Goal: Download file/media

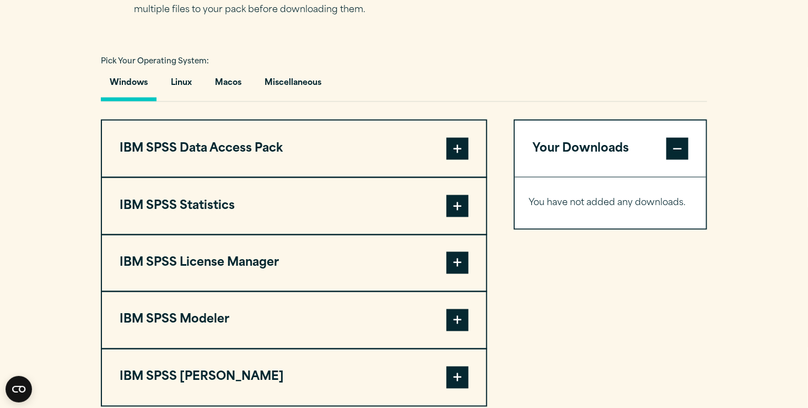
scroll to position [771, 0]
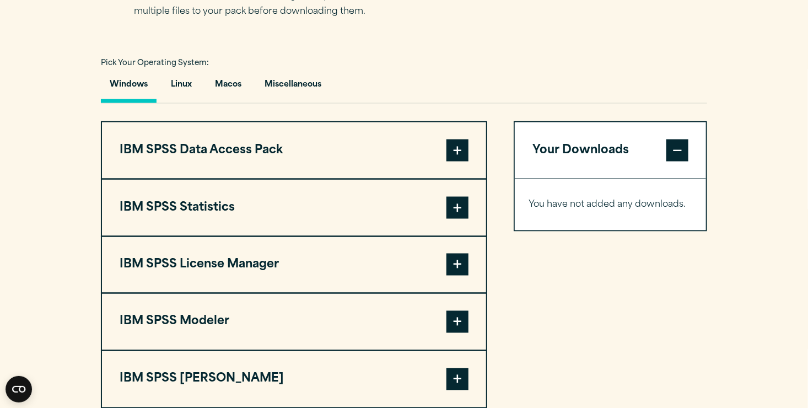
click at [457, 209] on span at bounding box center [457, 208] width 22 height 22
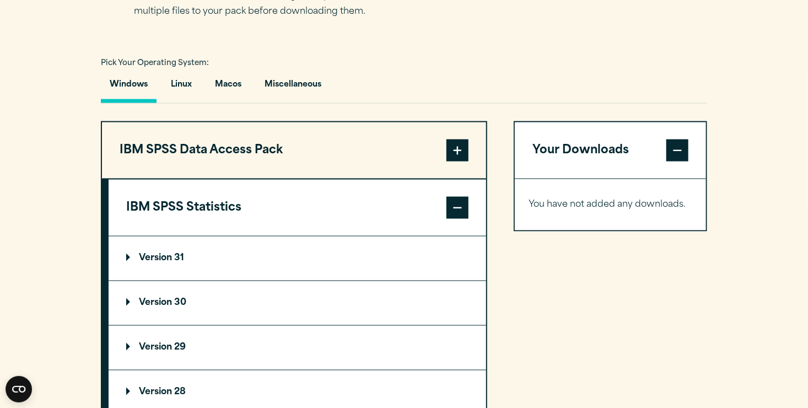
click at [128, 299] on p "Version 30" at bounding box center [156, 303] width 60 height 9
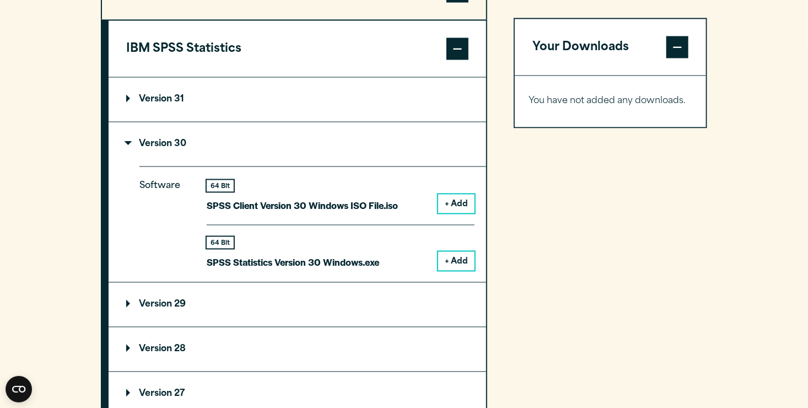
scroll to position [937, 0]
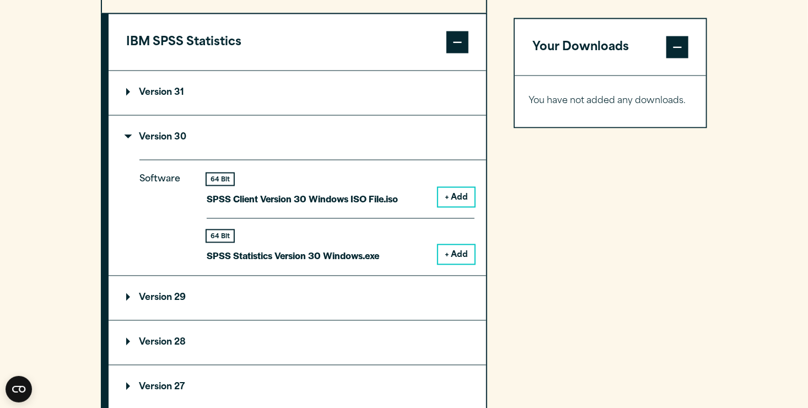
click at [454, 251] on button "+ Add" at bounding box center [456, 254] width 36 height 19
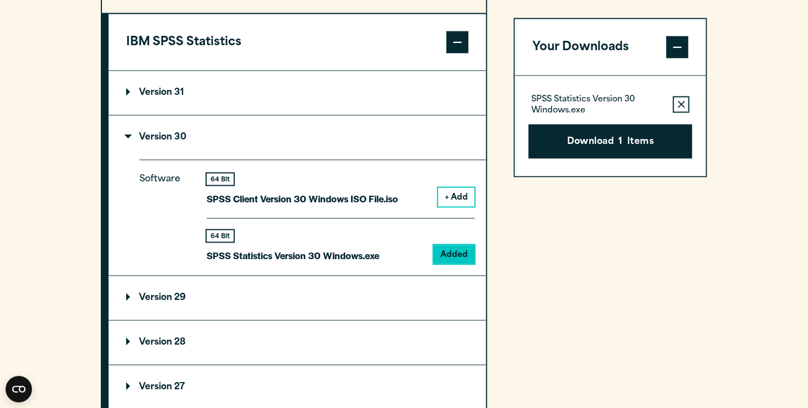
click at [585, 137] on button "Download 1 Items" at bounding box center [610, 141] width 164 height 34
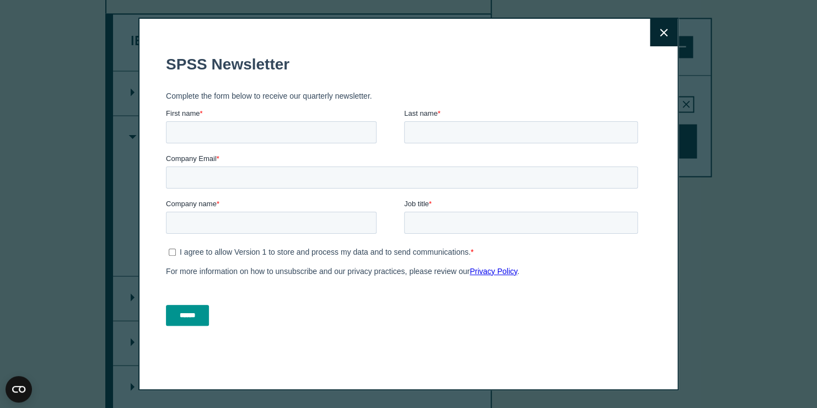
click at [654, 31] on button "Close" at bounding box center [664, 33] width 28 height 28
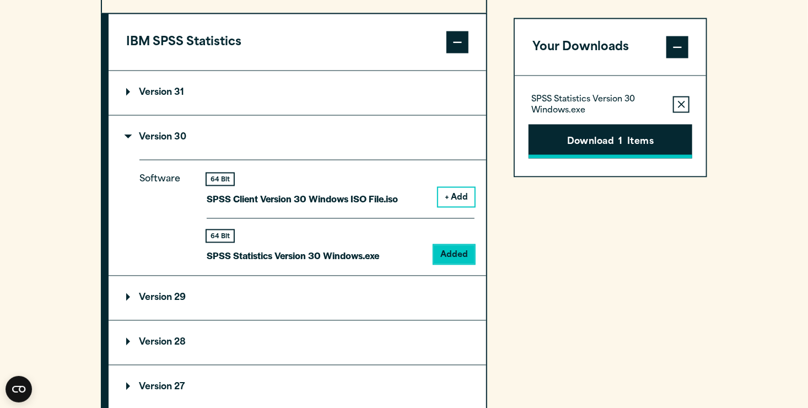
click at [582, 142] on button "Download 1 Items" at bounding box center [610, 141] width 164 height 34
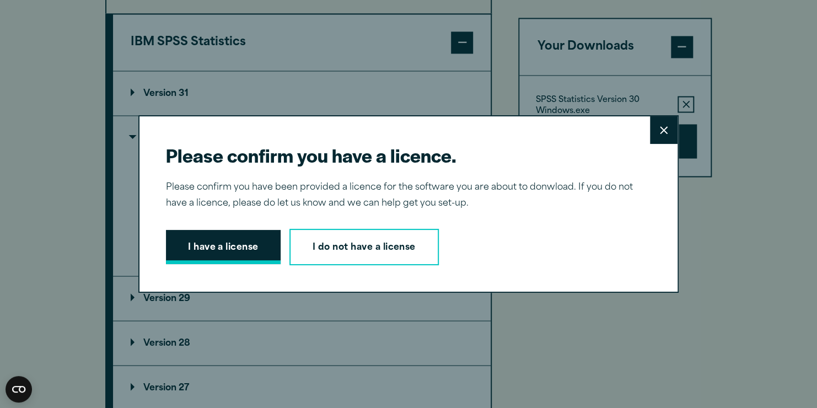
click at [248, 244] on button "I have a license" at bounding box center [223, 247] width 115 height 34
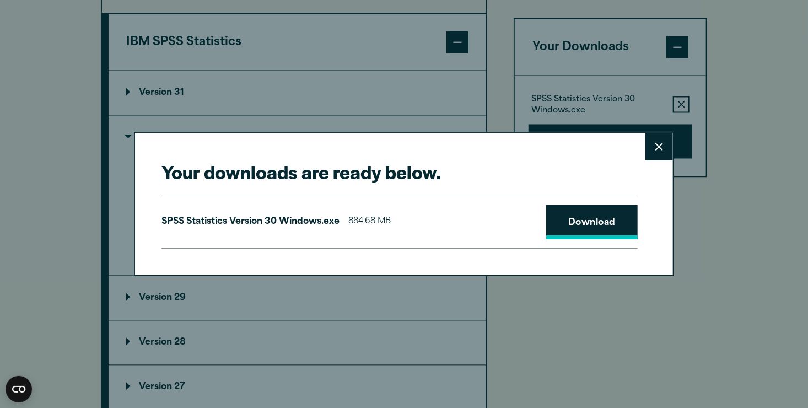
click at [570, 229] on link "Download" at bounding box center [591, 222] width 91 height 34
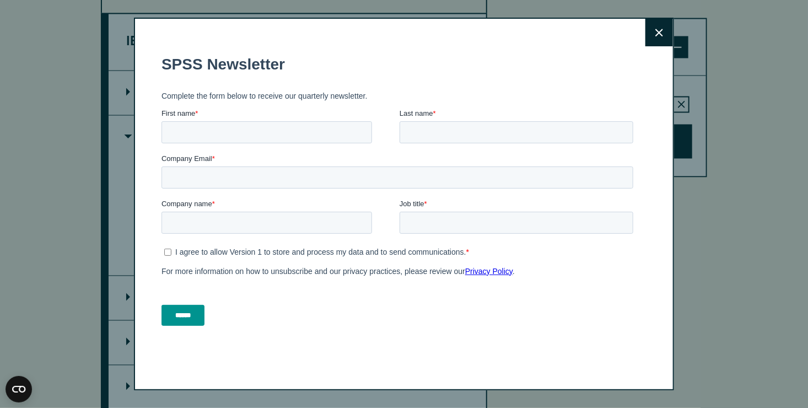
click at [663, 31] on icon at bounding box center [659, 33] width 8 height 8
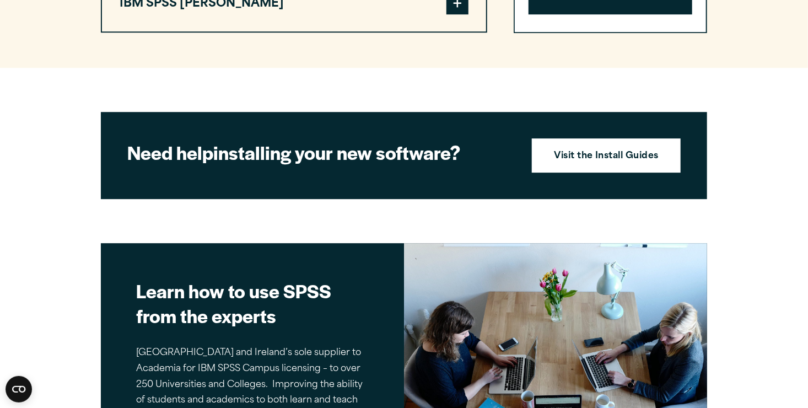
scroll to position [1543, 0]
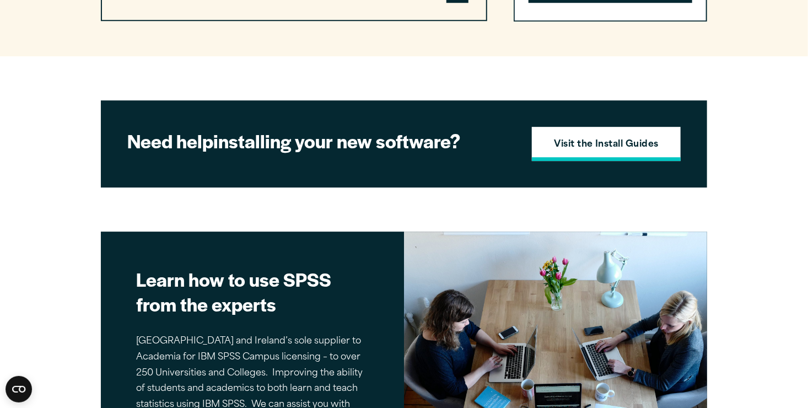
click at [609, 143] on strong "Visit the Install Guides" at bounding box center [606, 145] width 105 height 14
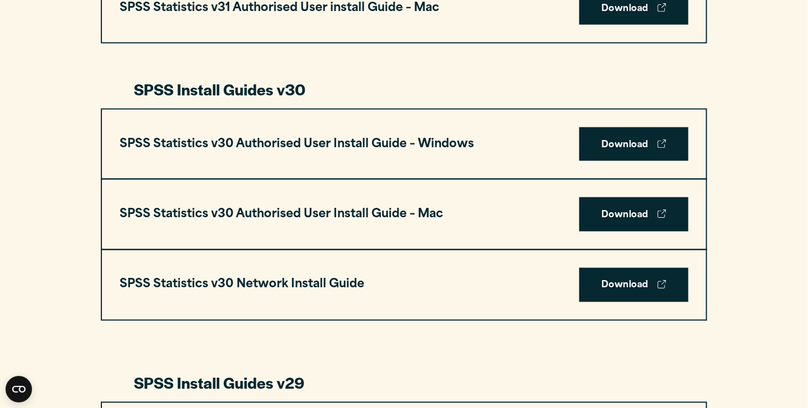
scroll to position [771, 0]
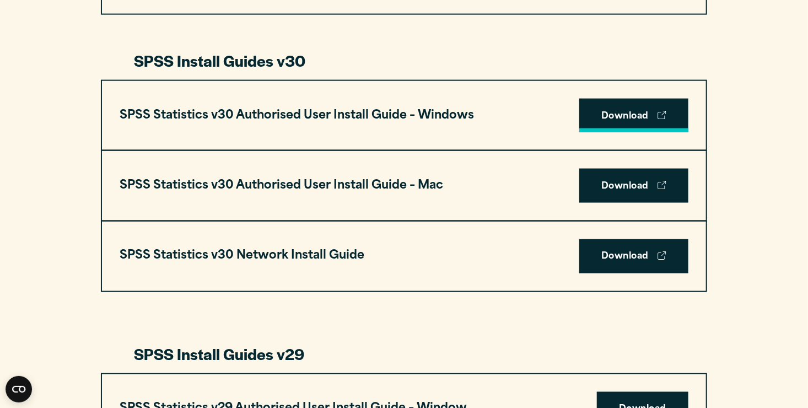
click at [656, 127] on link "Download" at bounding box center [633, 116] width 109 height 34
